Goal: Task Accomplishment & Management: Manage account settings

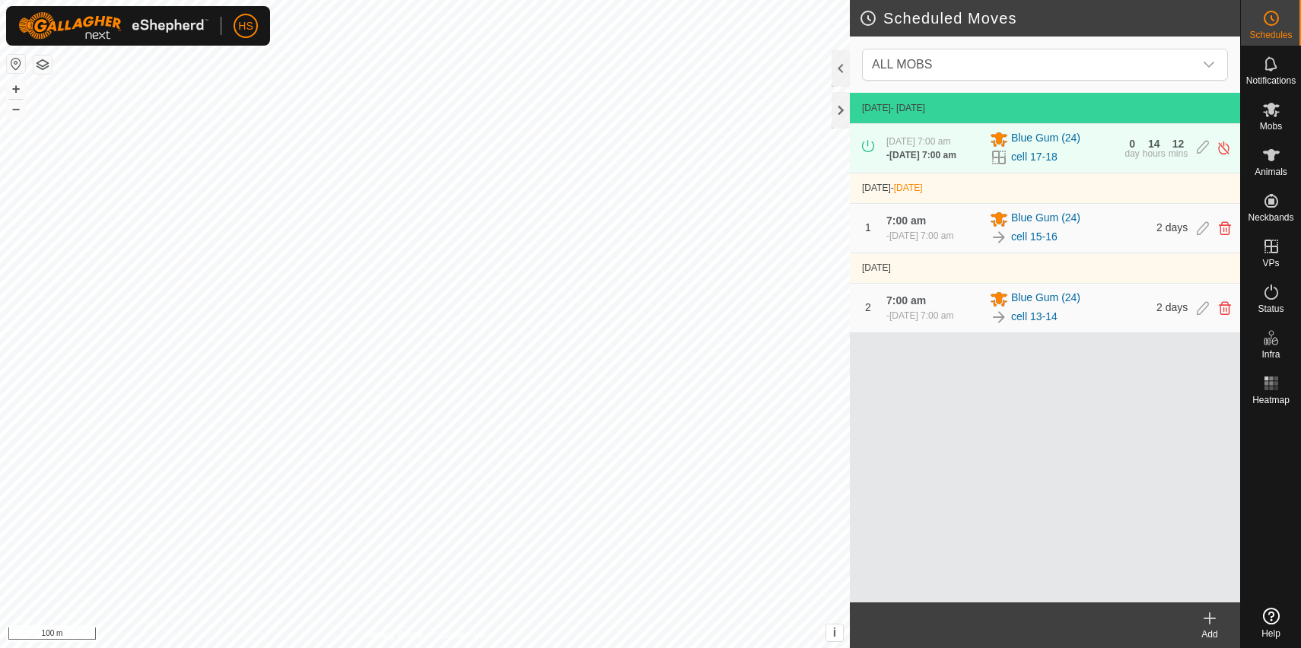
click at [1207, 622] on icon at bounding box center [1210, 619] width 18 height 18
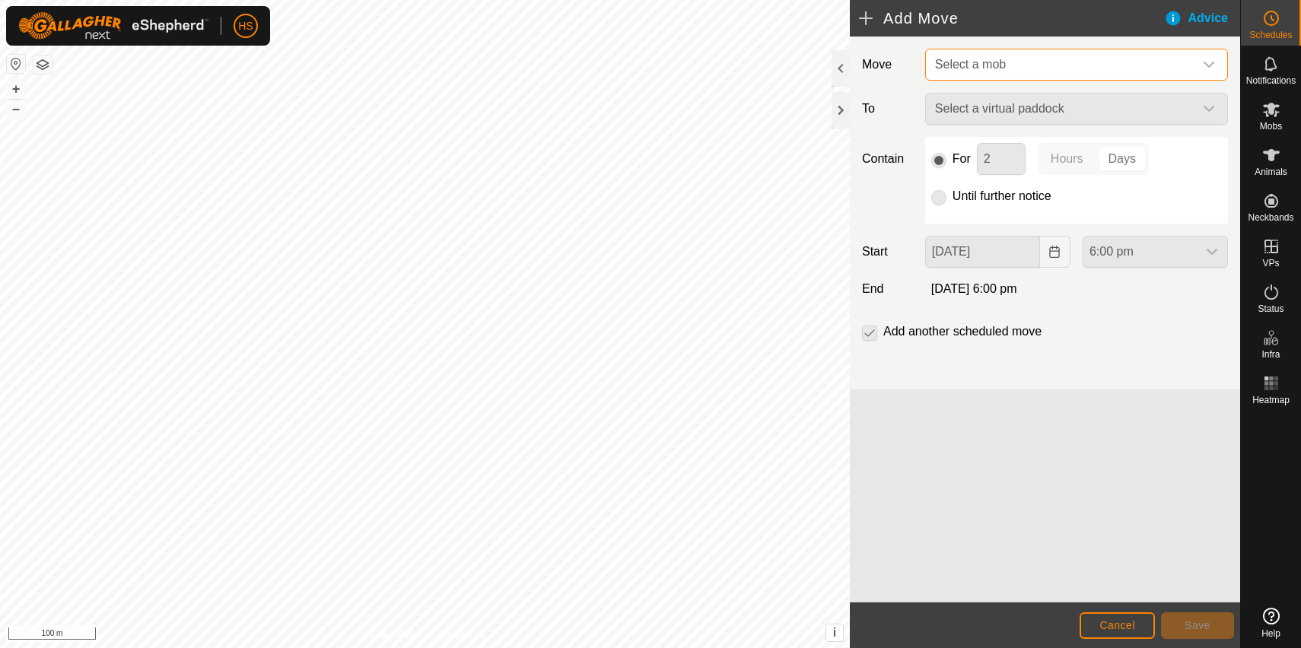
click at [1017, 75] on span "Select a mob" at bounding box center [1061, 64] width 265 height 30
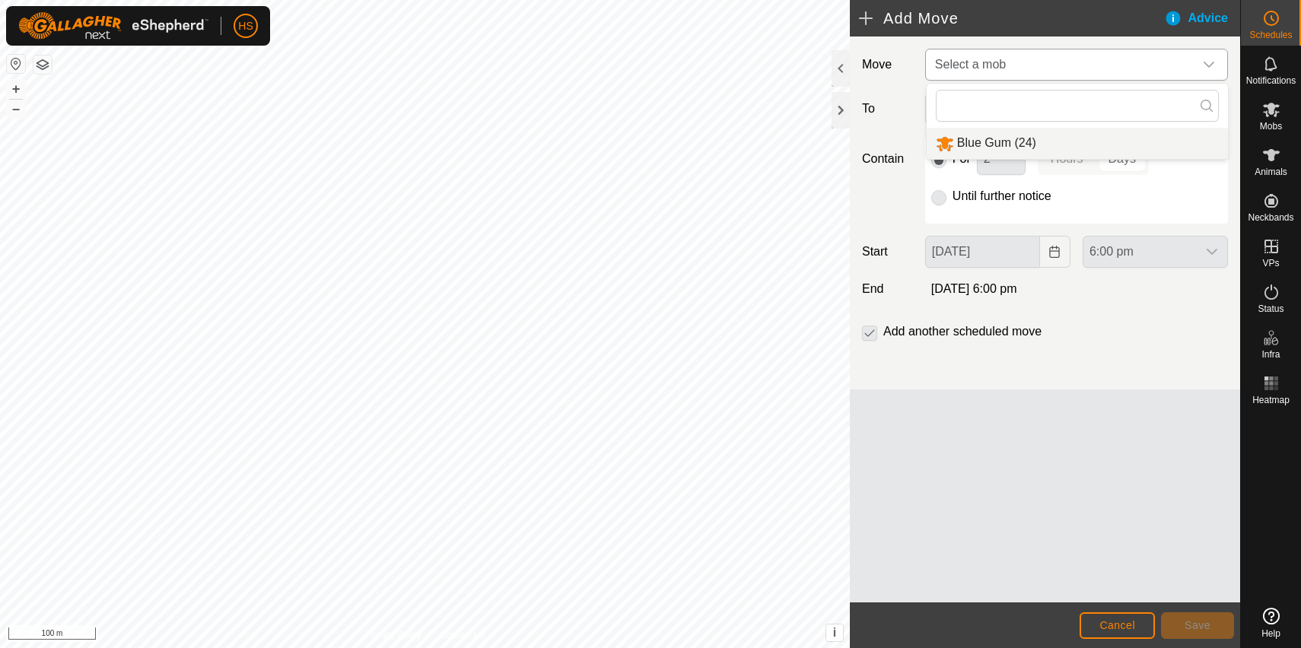
click at [1007, 149] on li "Blue Gum (24)" at bounding box center [1077, 143] width 301 height 31
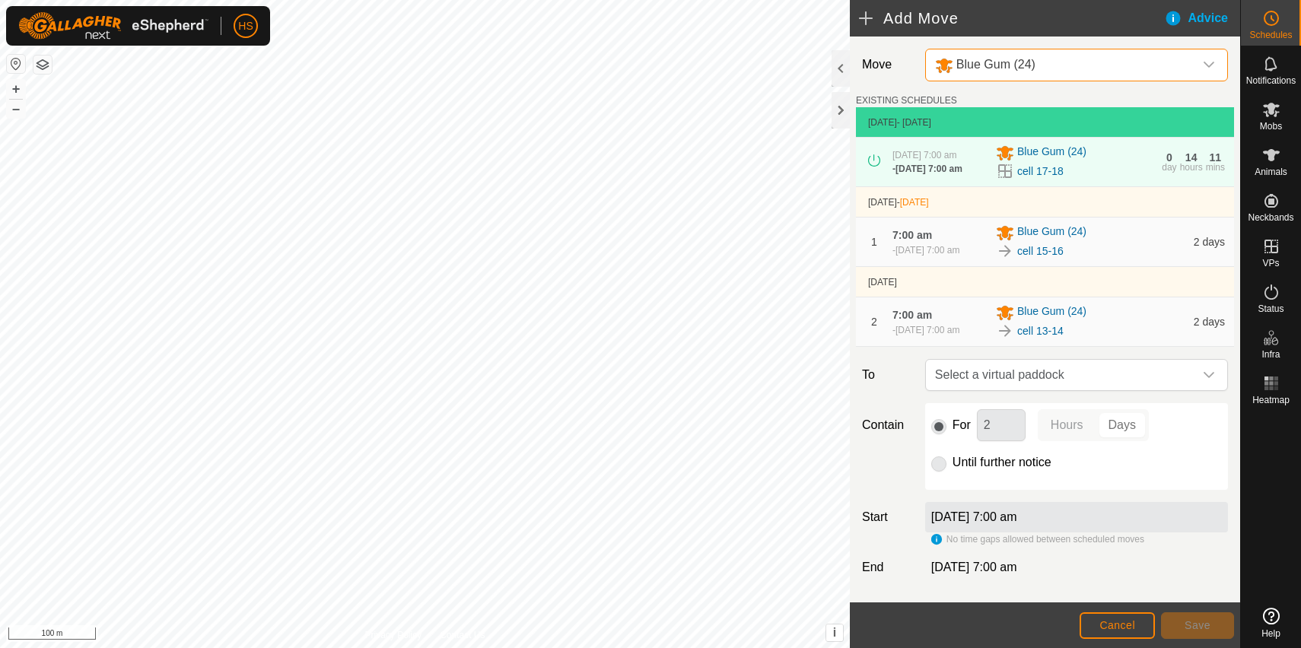
click at [1063, 390] on span "Select a virtual paddock" at bounding box center [1061, 375] width 265 height 30
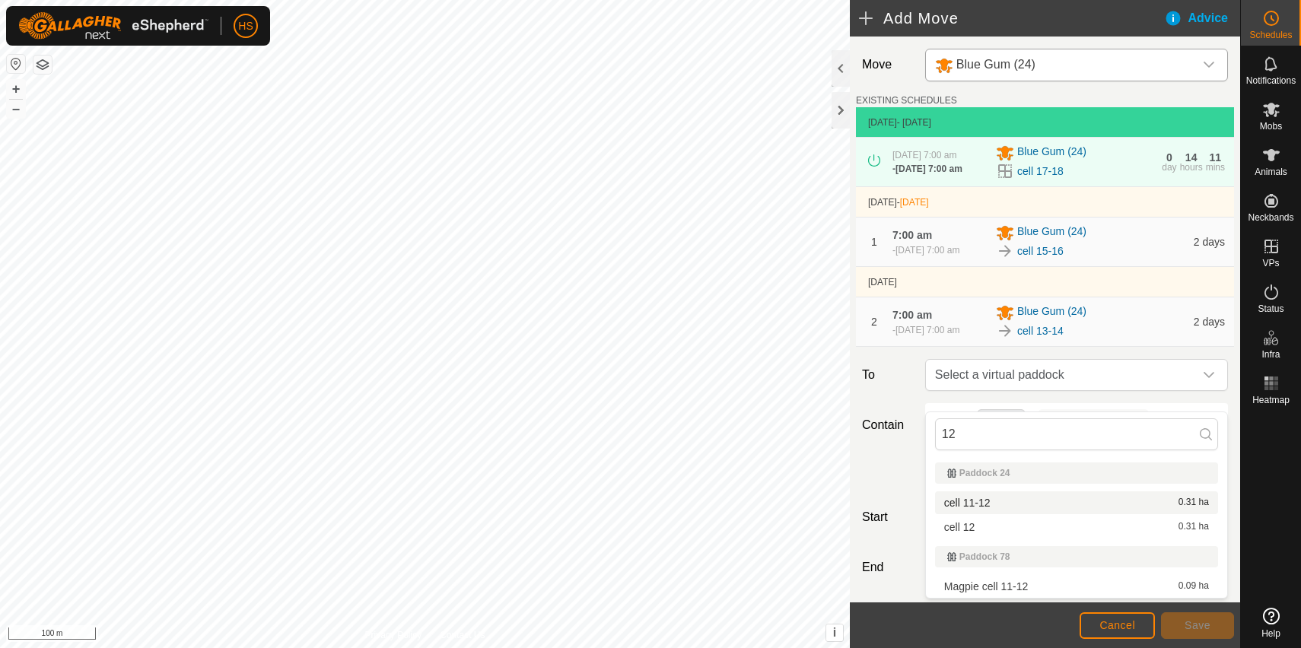
type input "12"
click at [1026, 507] on li "cell 11-12 0.31 ha" at bounding box center [1076, 503] width 283 height 23
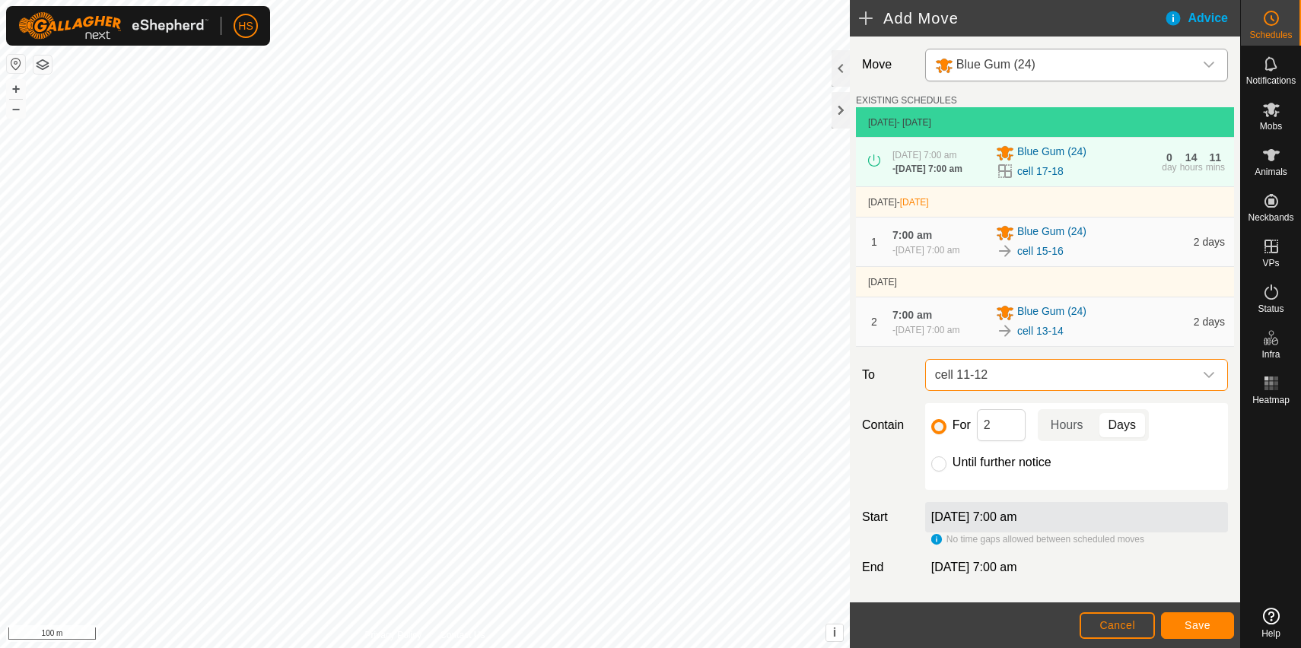
scroll to position [84, 0]
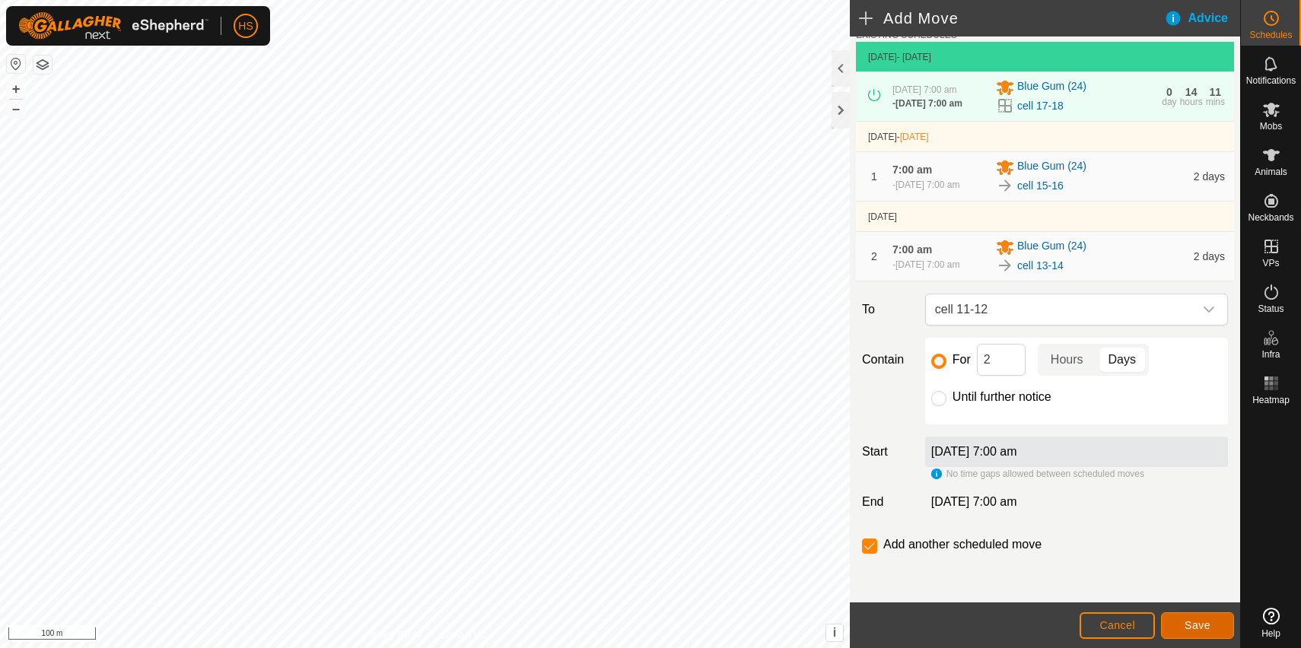
click at [1174, 629] on button "Save" at bounding box center [1197, 626] width 73 height 27
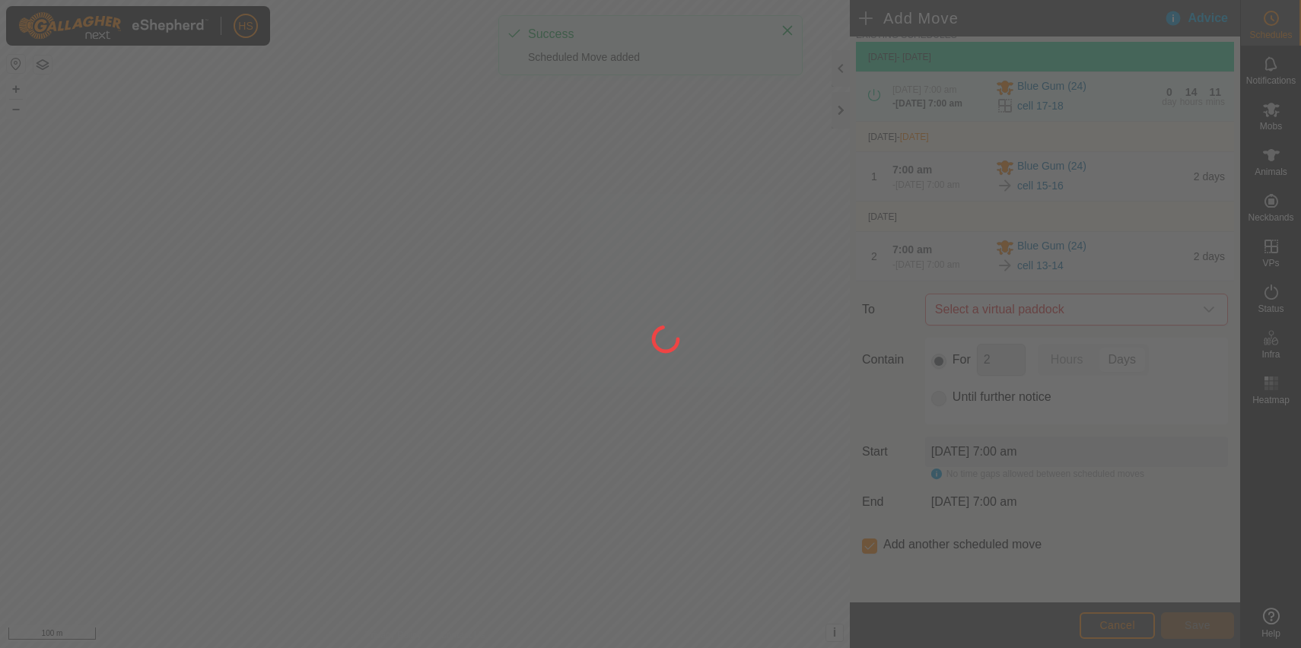
scroll to position [0, 0]
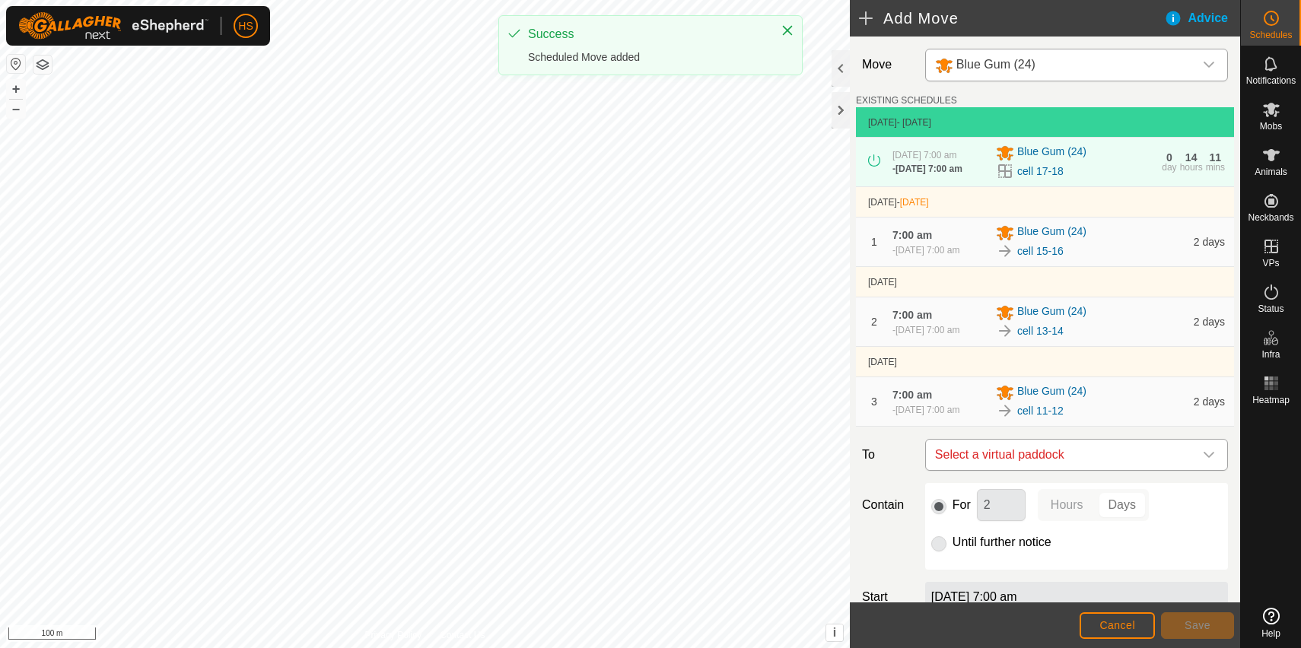
click at [1105, 470] on span "Select a virtual paddock" at bounding box center [1061, 455] width 265 height 30
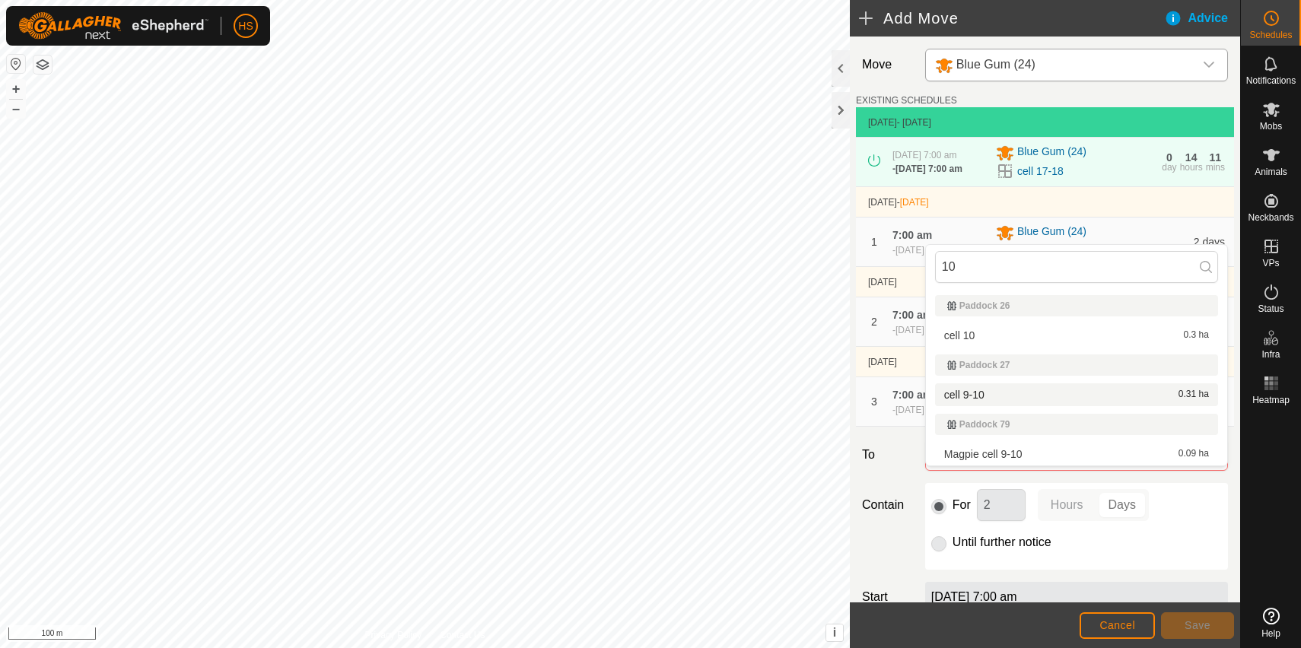
type input "10"
click at [1036, 395] on li "cell 9-10 0.31 ha" at bounding box center [1076, 395] width 283 height 23
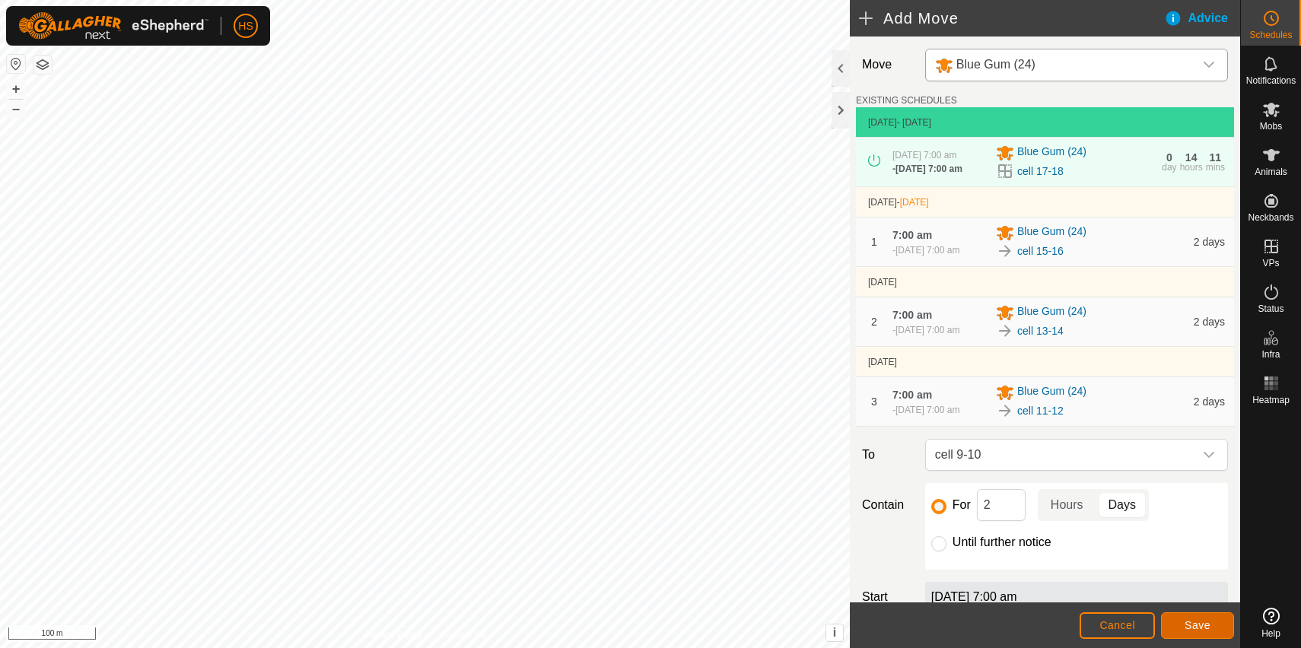
click at [1192, 621] on span "Save" at bounding box center [1198, 625] width 26 height 12
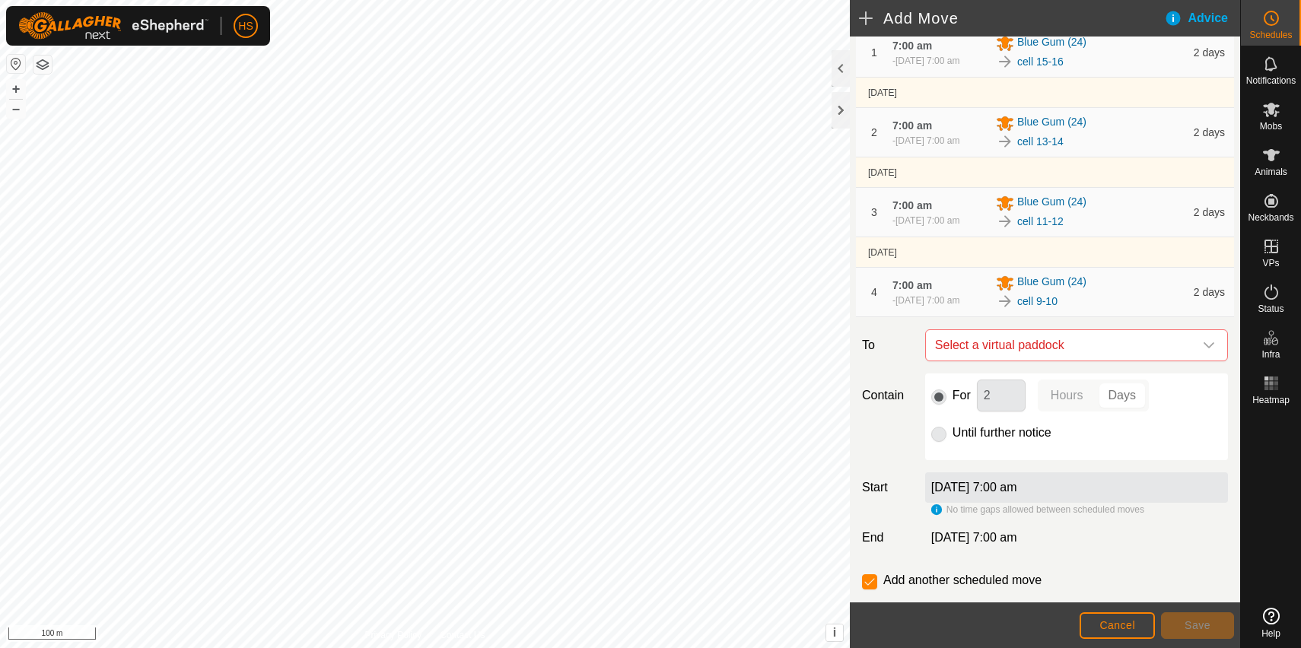
scroll to position [258, 0]
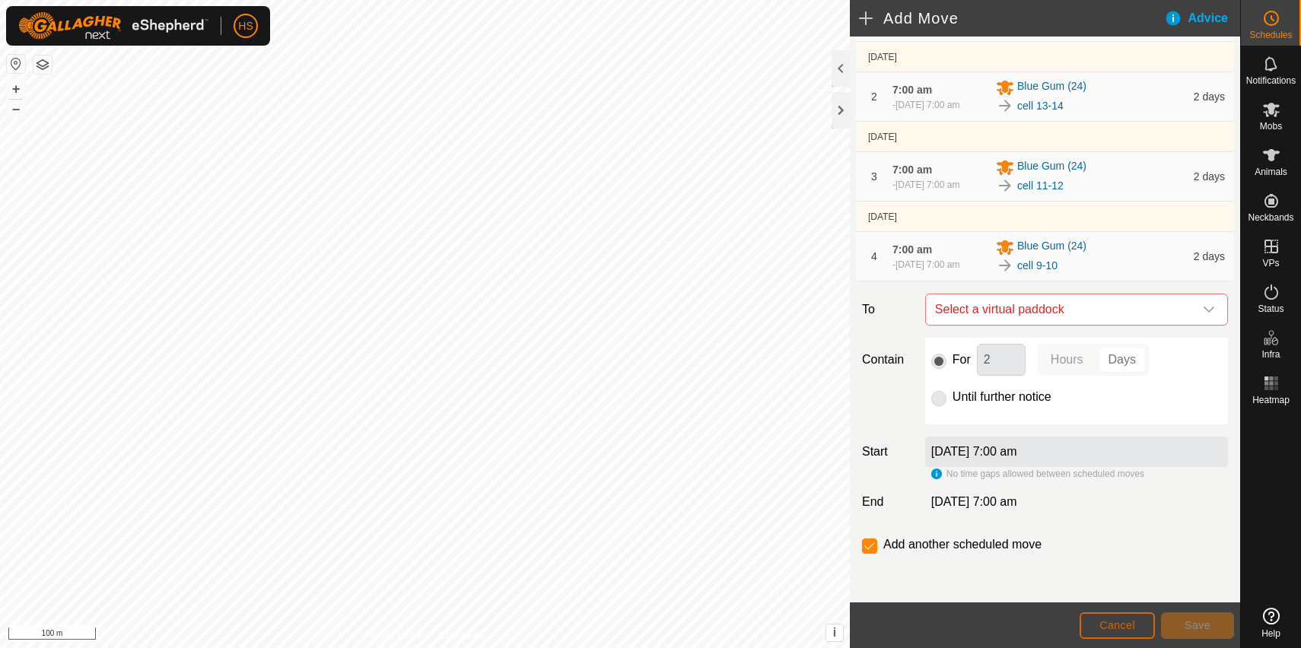
click at [1103, 637] on button "Cancel" at bounding box center [1117, 626] width 75 height 27
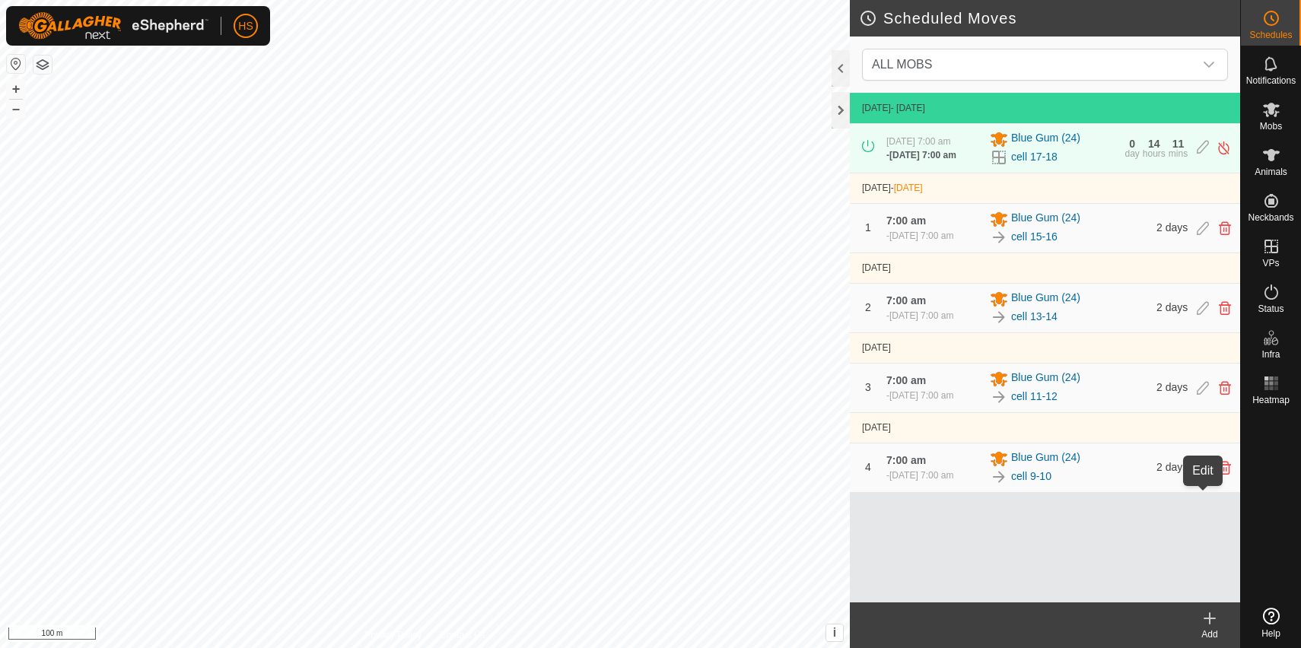
click at [1202, 475] on icon at bounding box center [1203, 468] width 12 height 14
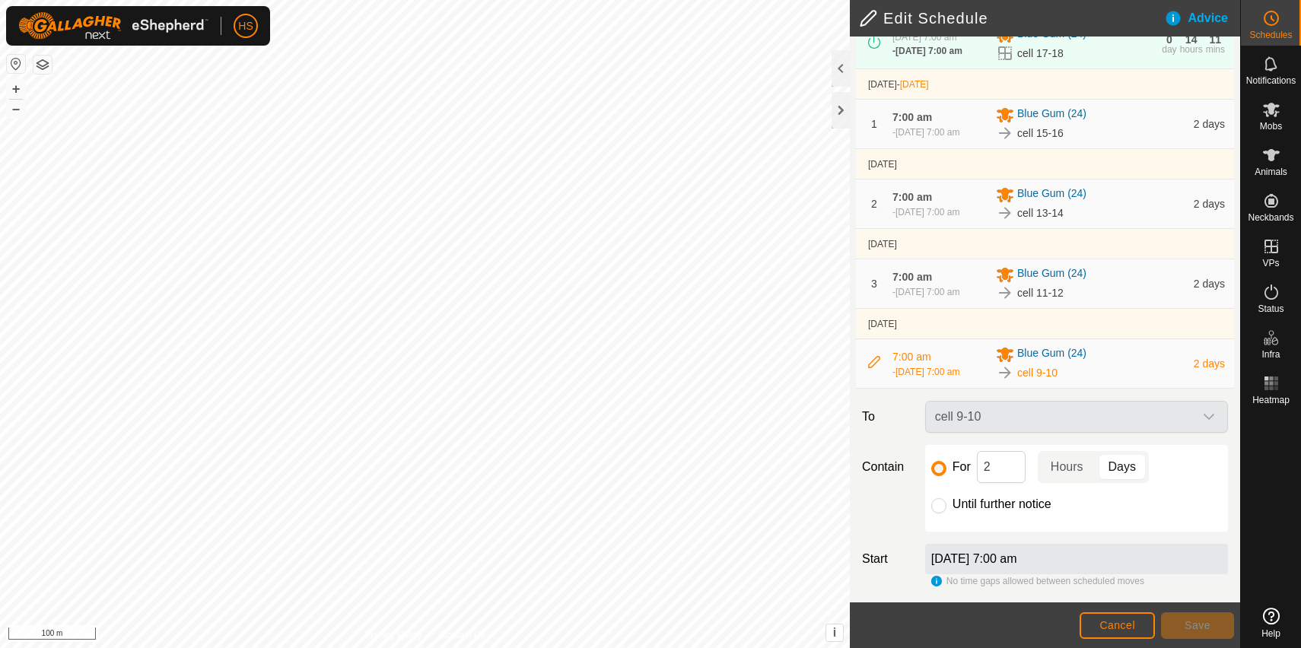
scroll to position [191, 0]
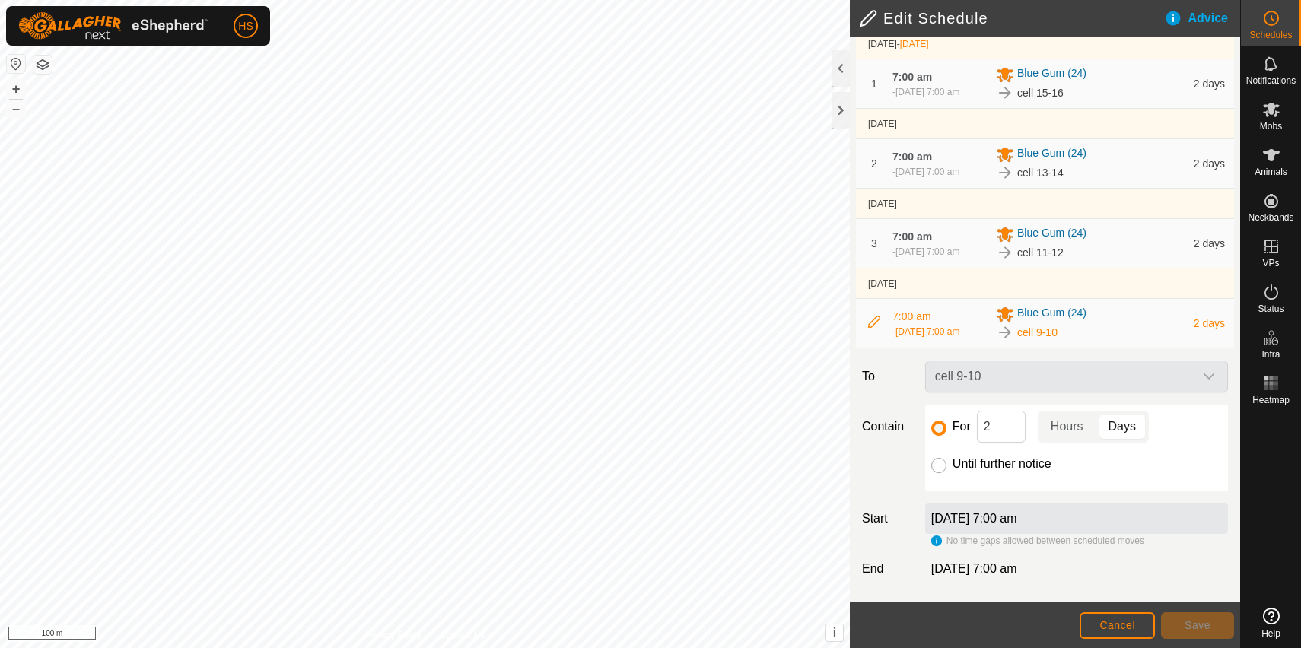
click at [940, 463] on input "Until further notice" at bounding box center [938, 465] width 15 height 15
radio input "true"
click at [1185, 625] on span "Save" at bounding box center [1198, 625] width 26 height 12
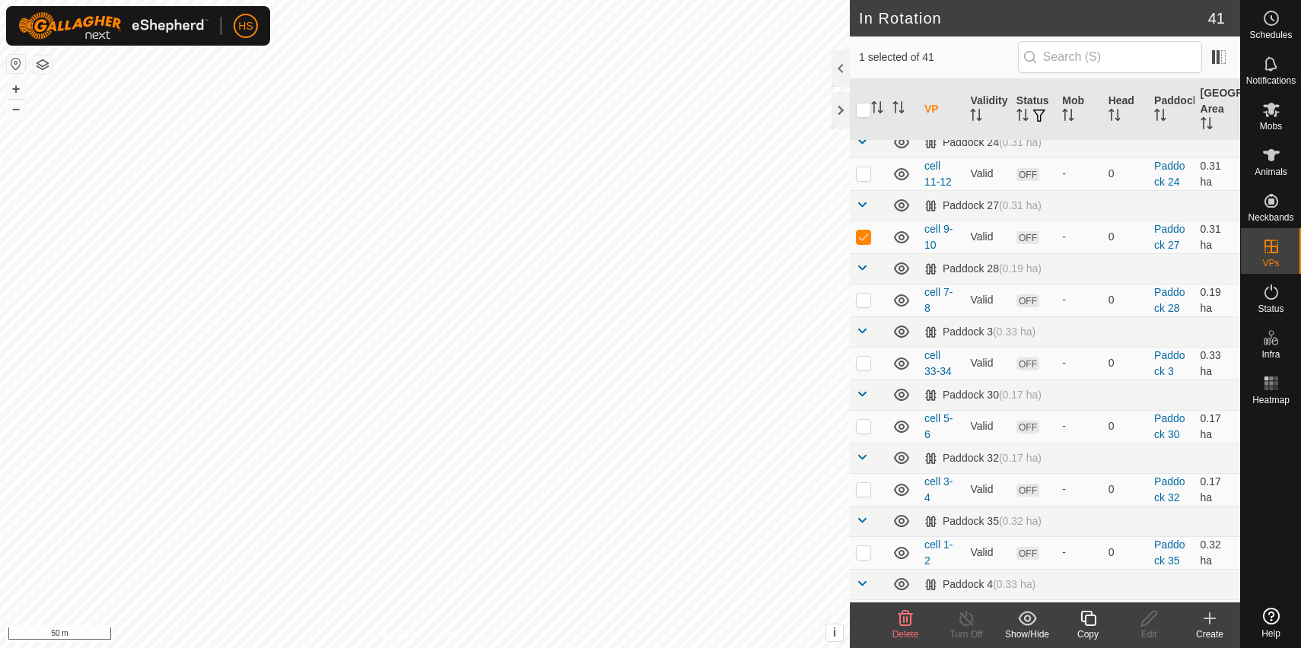
scroll to position [451, 0]
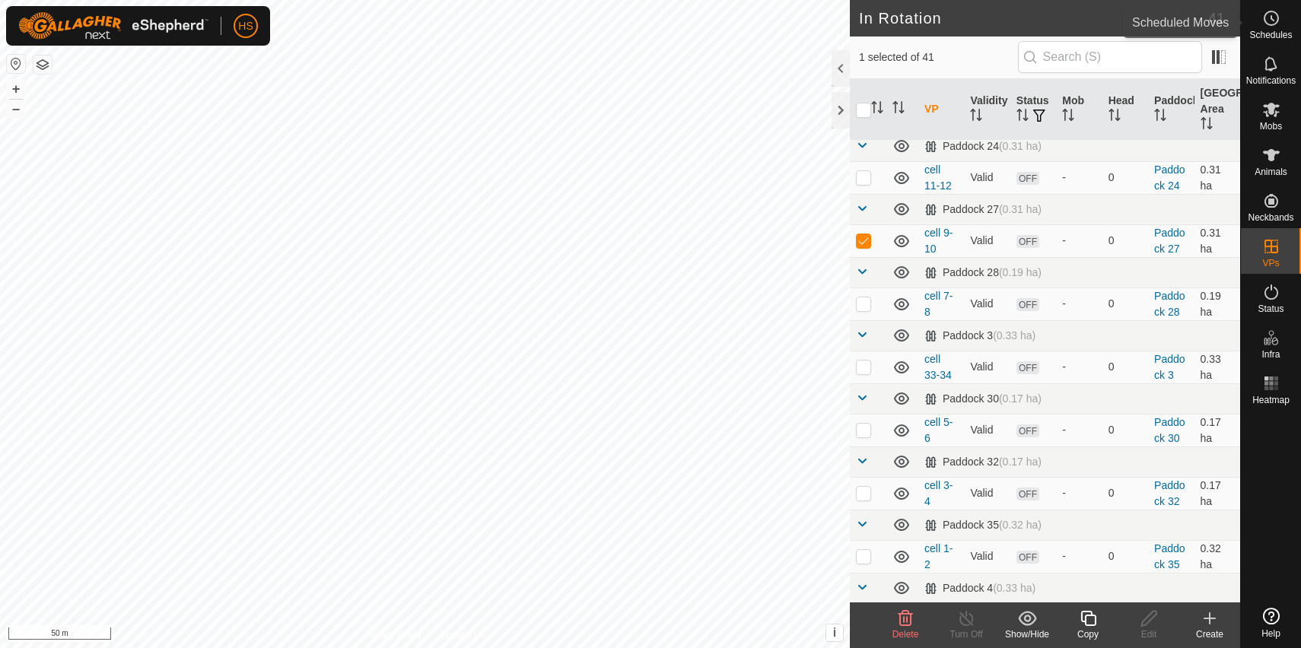
click at [1273, 30] on span "Schedules" at bounding box center [1270, 34] width 43 height 9
